Goal: Task Accomplishment & Management: Use online tool/utility

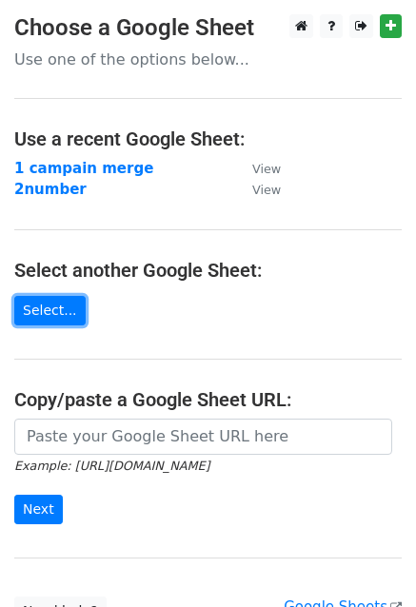
click at [56, 311] on link "Select..." at bounding box center [49, 311] width 71 height 30
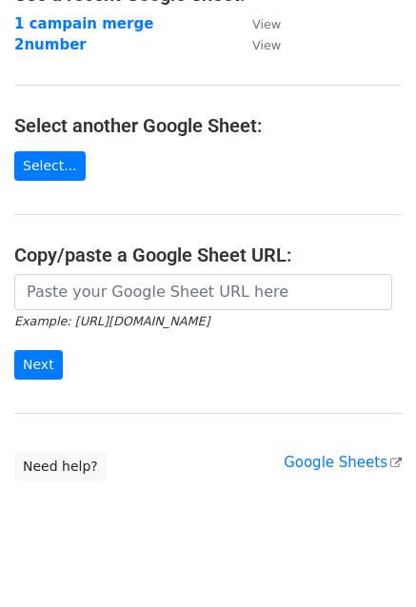
scroll to position [168, 0]
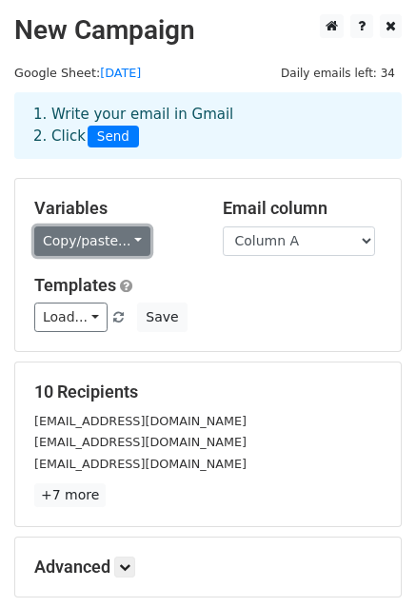
click at [102, 243] on link "Copy/paste..." at bounding box center [92, 242] width 116 height 30
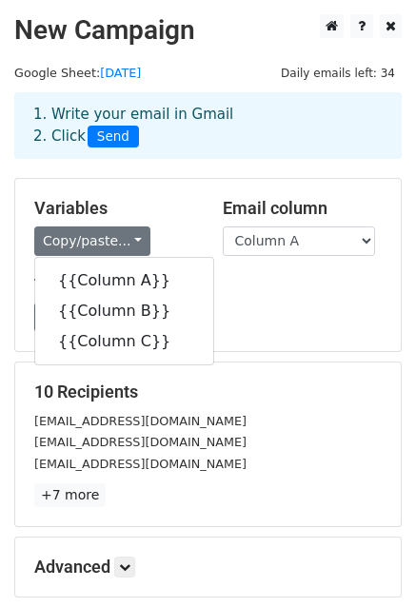
click at [213, 308] on div "Load... frist email templete Save" at bounding box center [208, 318] width 376 height 30
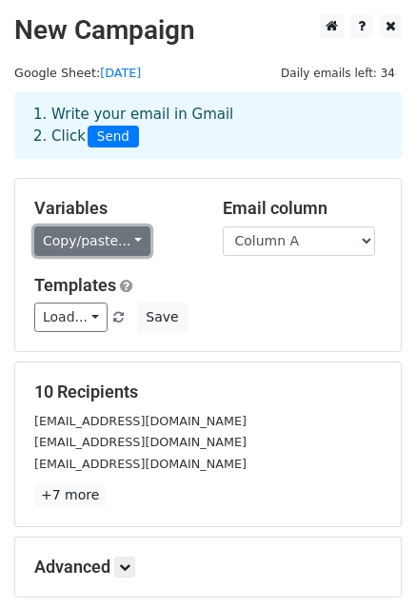
click at [127, 245] on link "Copy/paste..." at bounding box center [92, 242] width 116 height 30
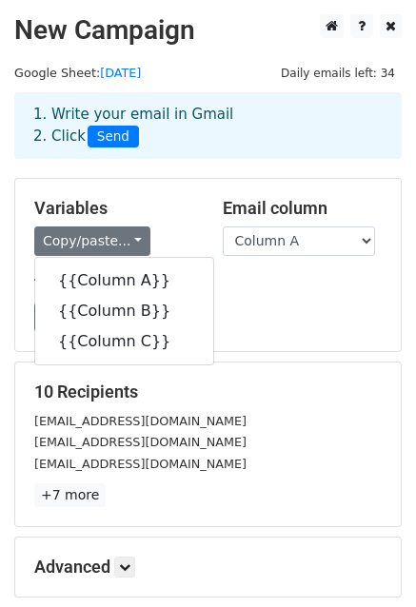
click at [218, 336] on div "Variables Copy/paste... {{Column A}} {{Column B}} {{Column C}} Email column Col…" at bounding box center [208, 265] width 386 height 172
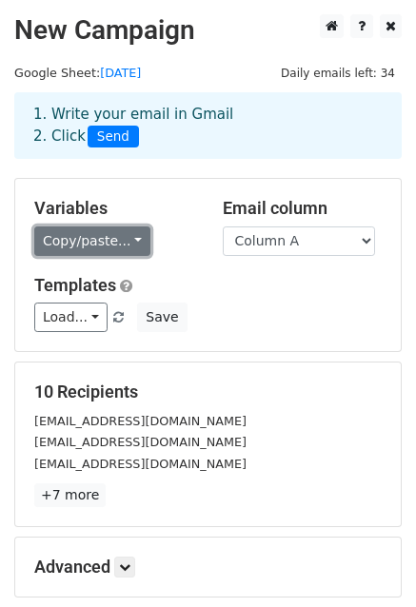
click at [121, 242] on link "Copy/paste..." at bounding box center [92, 242] width 116 height 30
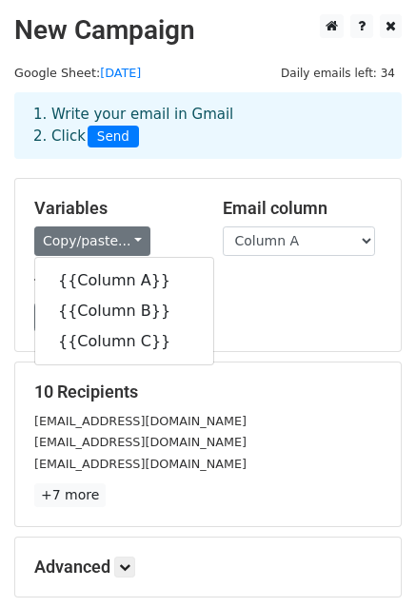
click at [235, 327] on div "Load... frist email templete Save" at bounding box center [208, 318] width 376 height 30
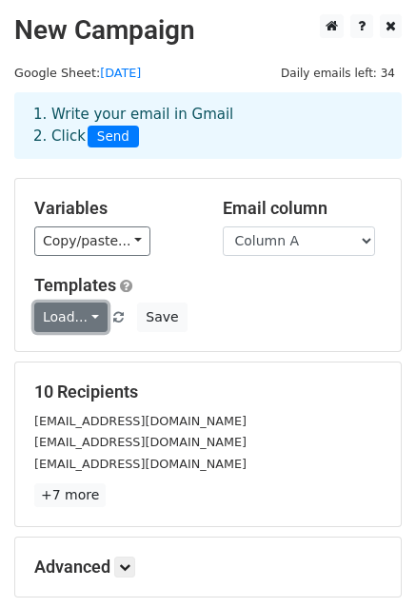
click at [88, 317] on link "Load..." at bounding box center [70, 318] width 73 height 30
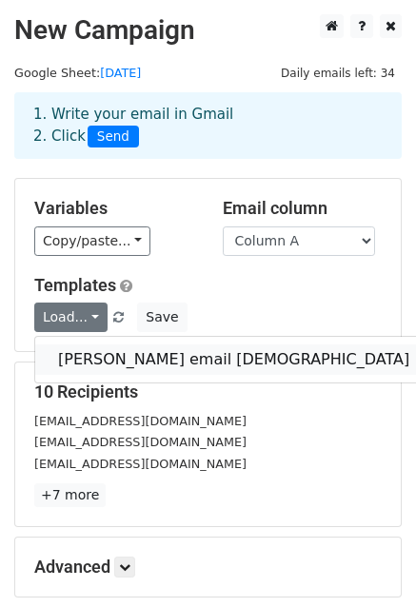
click at [103, 355] on link "frist email templete" at bounding box center [233, 360] width 397 height 30
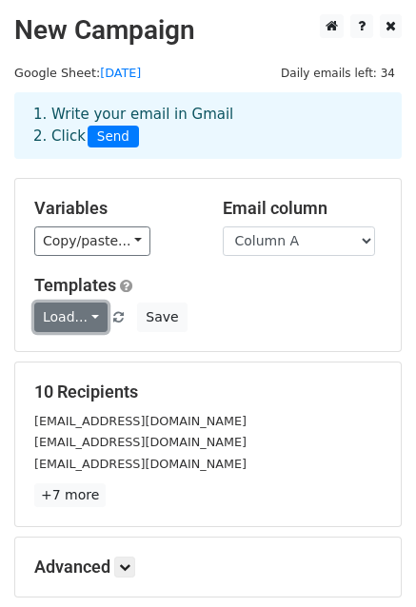
click at [76, 325] on link "Load..." at bounding box center [70, 318] width 73 height 30
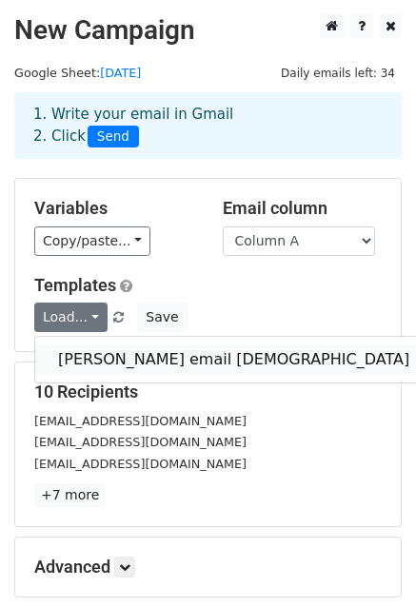
click at [118, 351] on link "frist email templete" at bounding box center [233, 360] width 397 height 30
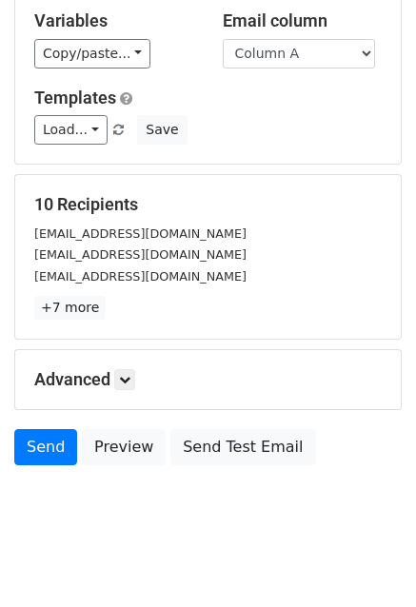
scroll to position [190, 0]
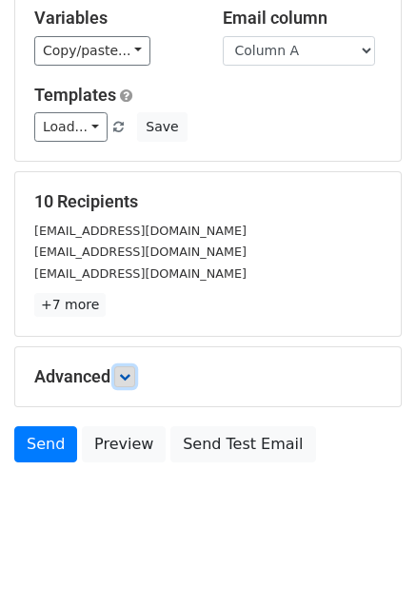
click at [128, 382] on link at bounding box center [124, 376] width 21 height 21
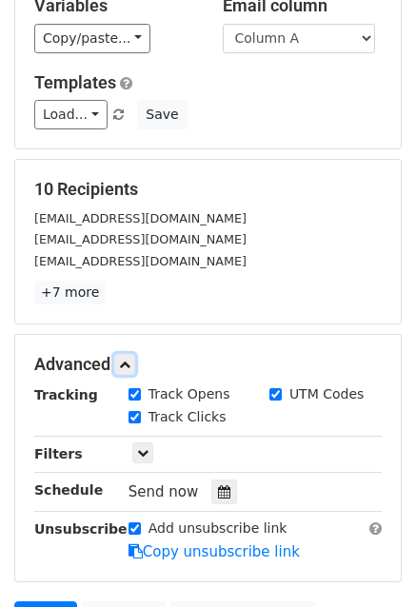
scroll to position [95, 0]
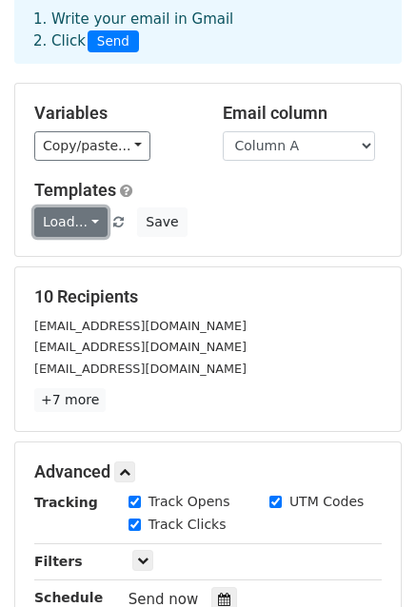
click at [86, 222] on link "Load..." at bounding box center [70, 223] width 73 height 30
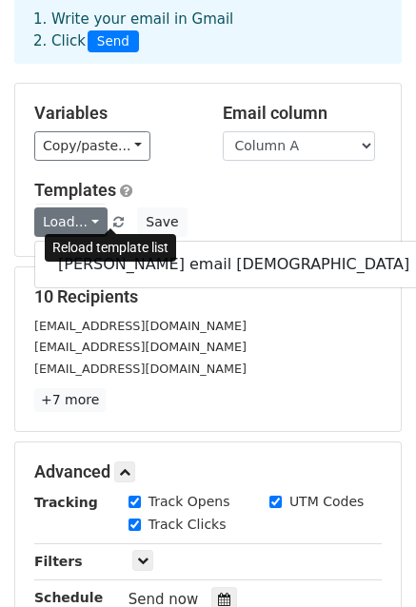
click at [113, 226] on span at bounding box center [118, 223] width 10 height 12
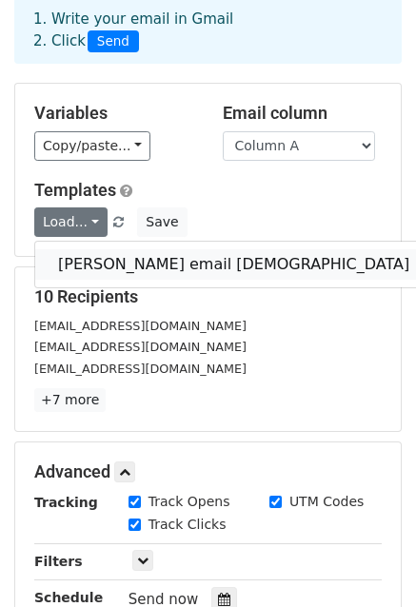
click at [112, 257] on link "frist email templete" at bounding box center [233, 264] width 397 height 30
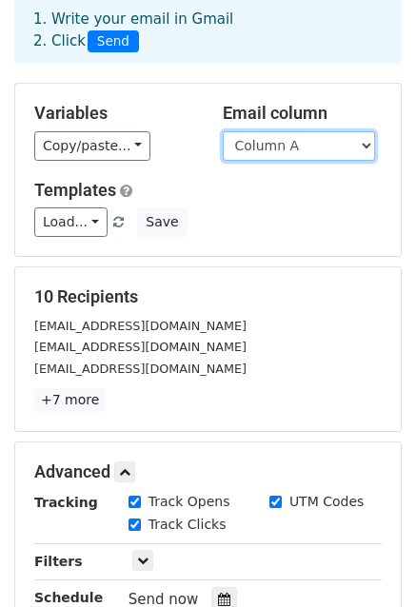
click at [254, 140] on select "Column A Column B Column C" at bounding box center [299, 146] width 152 height 30
click at [285, 149] on select "Column A Column B Column C" at bounding box center [299, 146] width 152 height 30
click at [190, 139] on div "Copy/paste... {{Column A}} {{Column B}} {{Column C}}" at bounding box center [114, 146] width 160 height 30
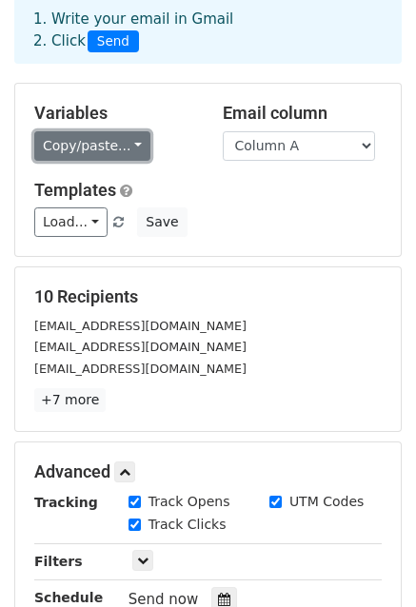
click at [114, 133] on link "Copy/paste..." at bounding box center [92, 146] width 116 height 30
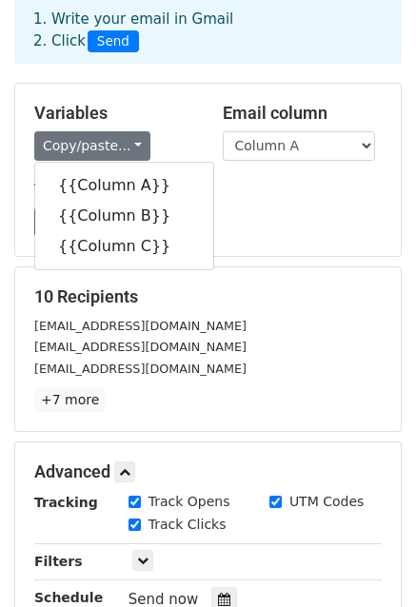
click at [273, 218] on div "Load... frist email templete Save" at bounding box center [208, 223] width 376 height 30
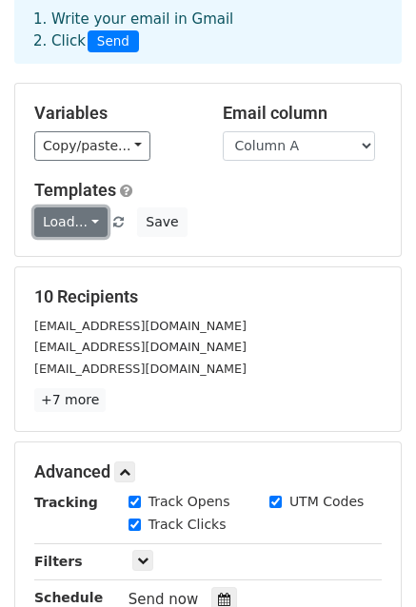
drag, startPoint x: 83, startPoint y: 224, endPoint x: 95, endPoint y: 233, distance: 15.6
click at [83, 226] on link "Load..." at bounding box center [70, 223] width 73 height 30
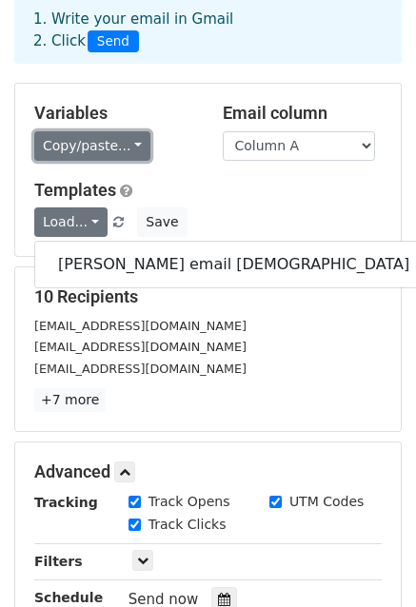
click at [123, 150] on link "Copy/paste..." at bounding box center [92, 146] width 116 height 30
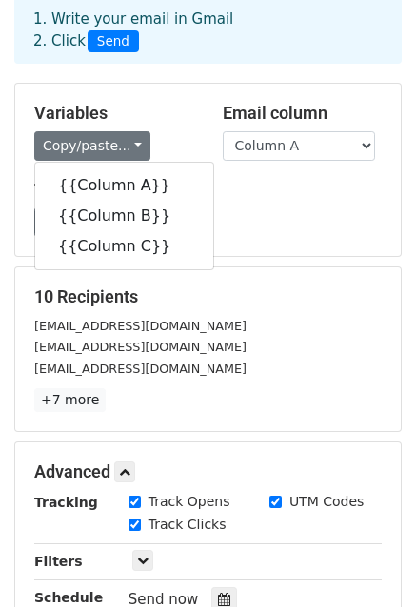
click at [228, 191] on h5 "Templates" at bounding box center [207, 190] width 347 height 21
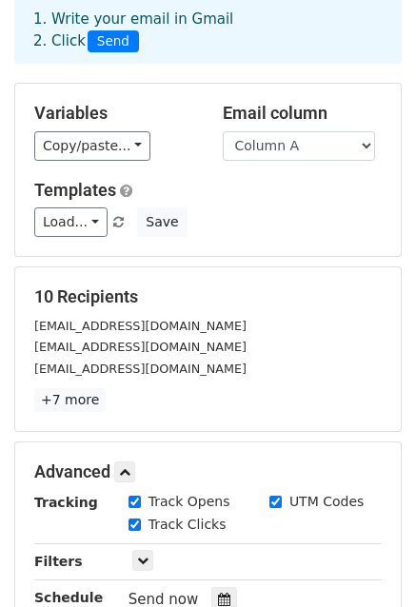
click at [23, 114] on div "Variables Copy/paste... {{Column A}} {{Column B}} {{Column C}}" at bounding box center [114, 132] width 188 height 58
click at [89, 218] on link "Load..." at bounding box center [70, 223] width 73 height 30
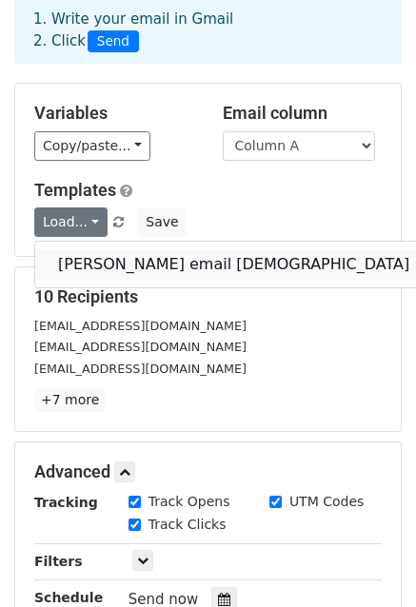
click at [97, 263] on link "frist email templete" at bounding box center [233, 264] width 397 height 30
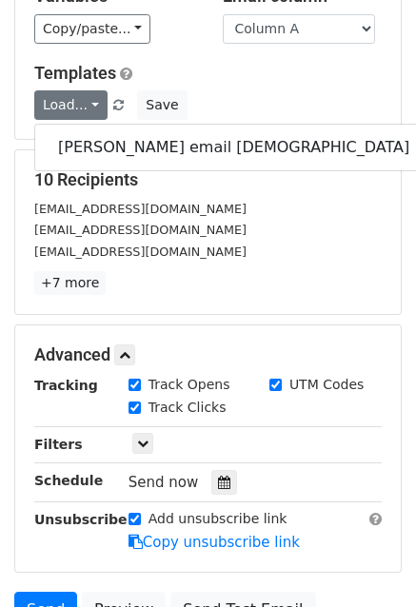
scroll to position [286, 0]
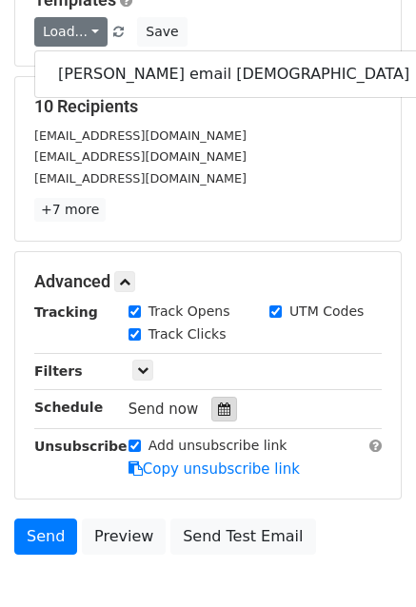
click at [218, 409] on icon at bounding box center [224, 409] width 12 height 13
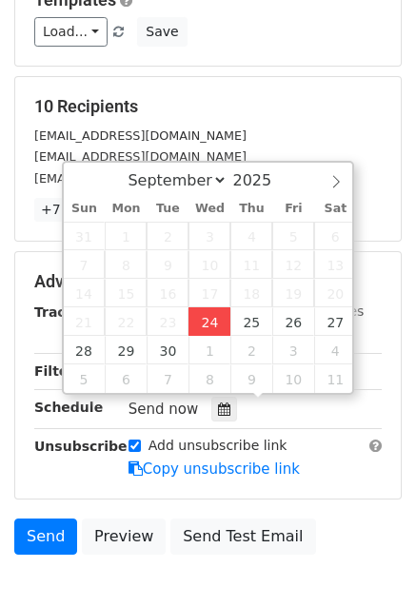
type input "2025-09-24 15:14"
type input "03"
type input "14"
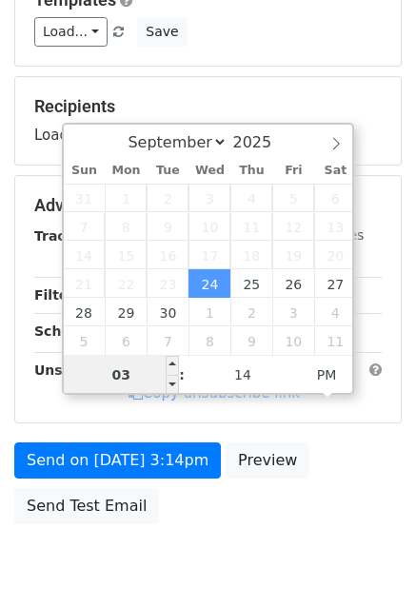
click at [139, 379] on input "03" at bounding box center [122, 375] width 116 height 38
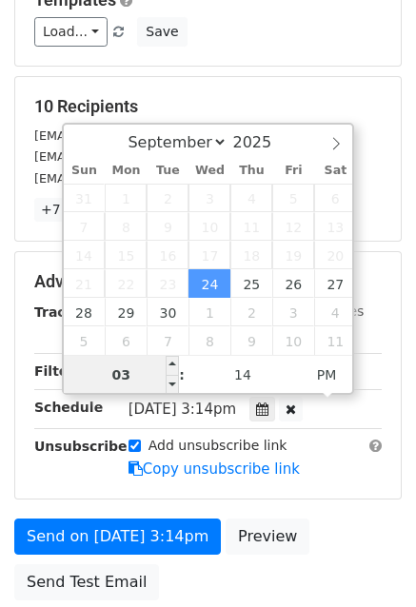
click at [139, 379] on input "03" at bounding box center [122, 375] width 116 height 38
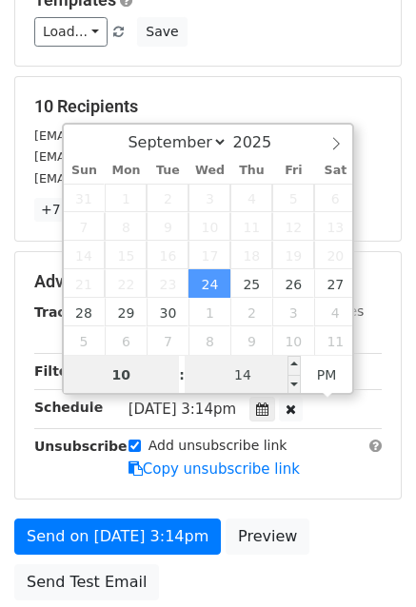
type input "10"
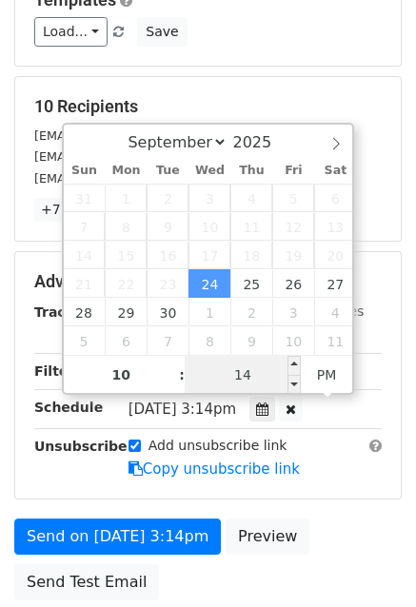
type input "2025-09-24 22:14"
click at [251, 372] on input "14" at bounding box center [243, 375] width 116 height 38
click at [249, 372] on input "14" at bounding box center [243, 375] width 116 height 38
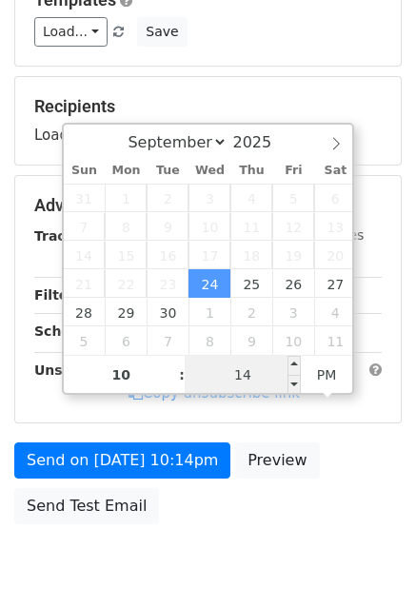
click at [242, 372] on input "14" at bounding box center [243, 375] width 116 height 38
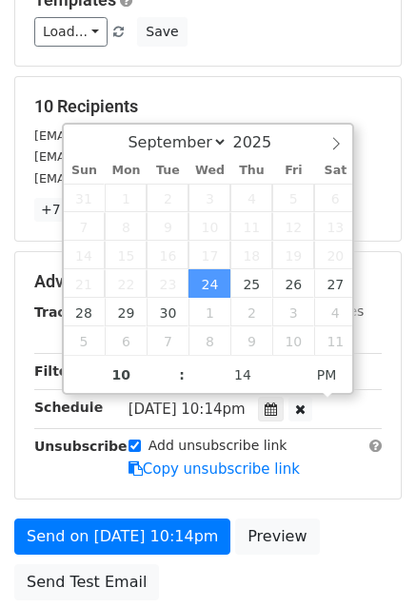
click at [301, 442] on div "Add unsubscribe link Copy unsubscribe link" at bounding box center [255, 458] width 282 height 44
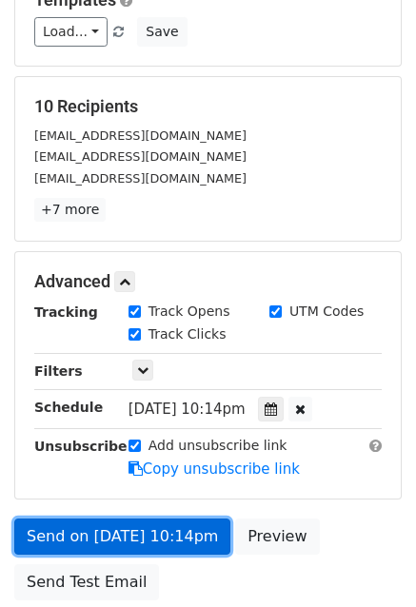
click at [114, 543] on link "Send on Sep 24 at 10:14pm" at bounding box center [122, 537] width 216 height 36
